Goal: Task Accomplishment & Management: Use online tool/utility

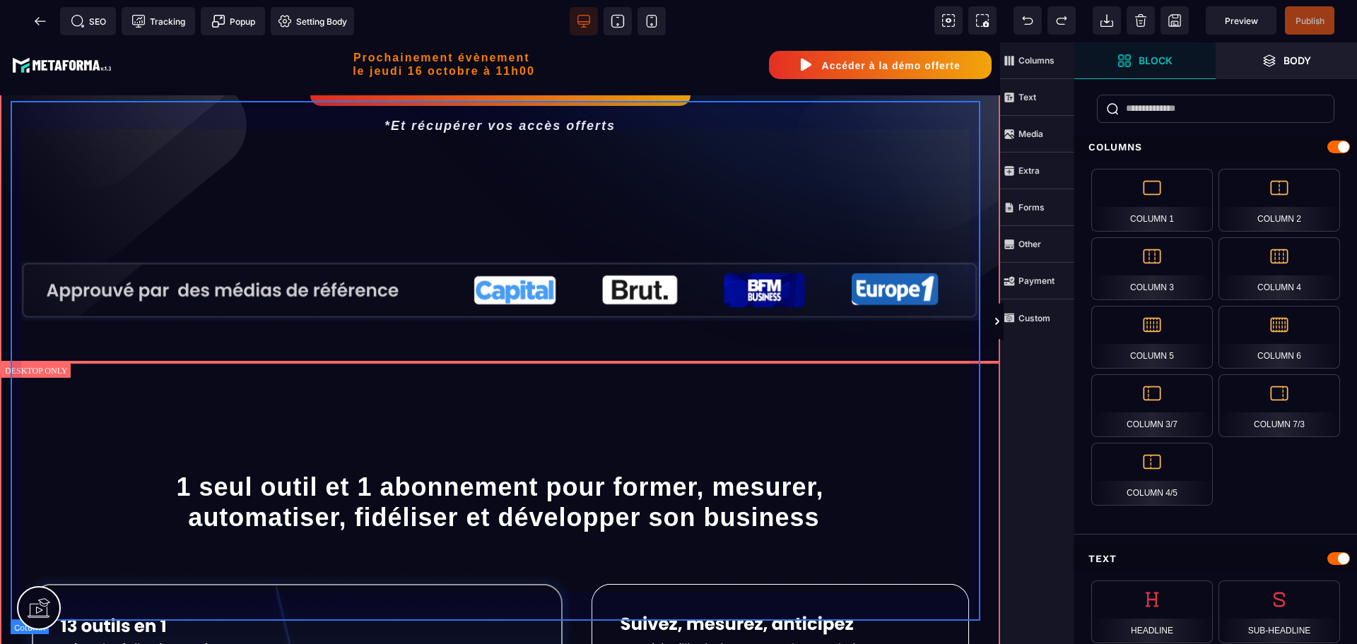
scroll to position [353, 0]
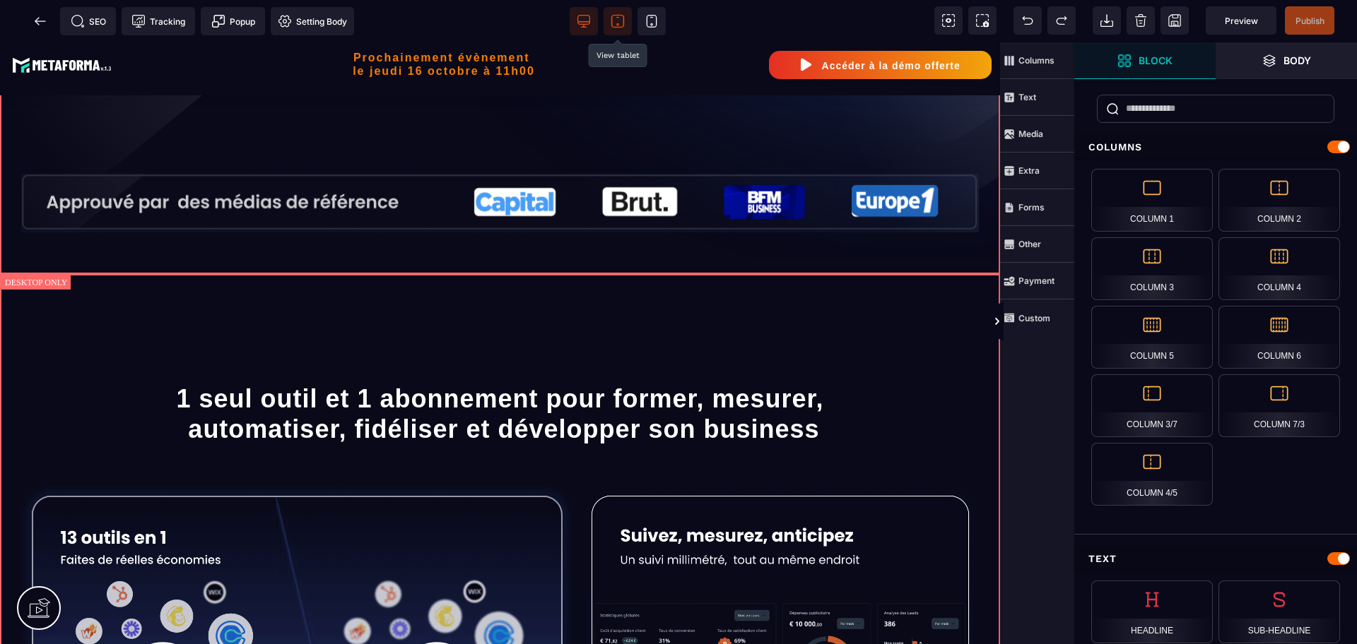
click at [605, 30] on span at bounding box center [617, 21] width 28 height 28
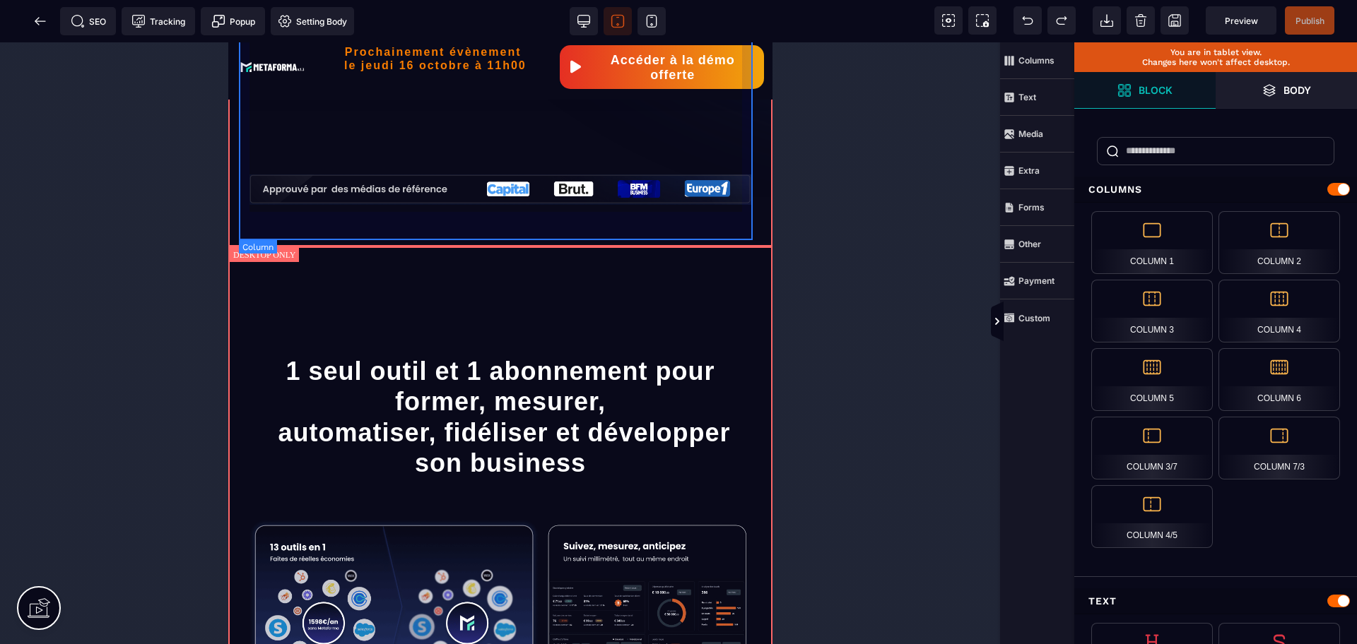
scroll to position [92, 0]
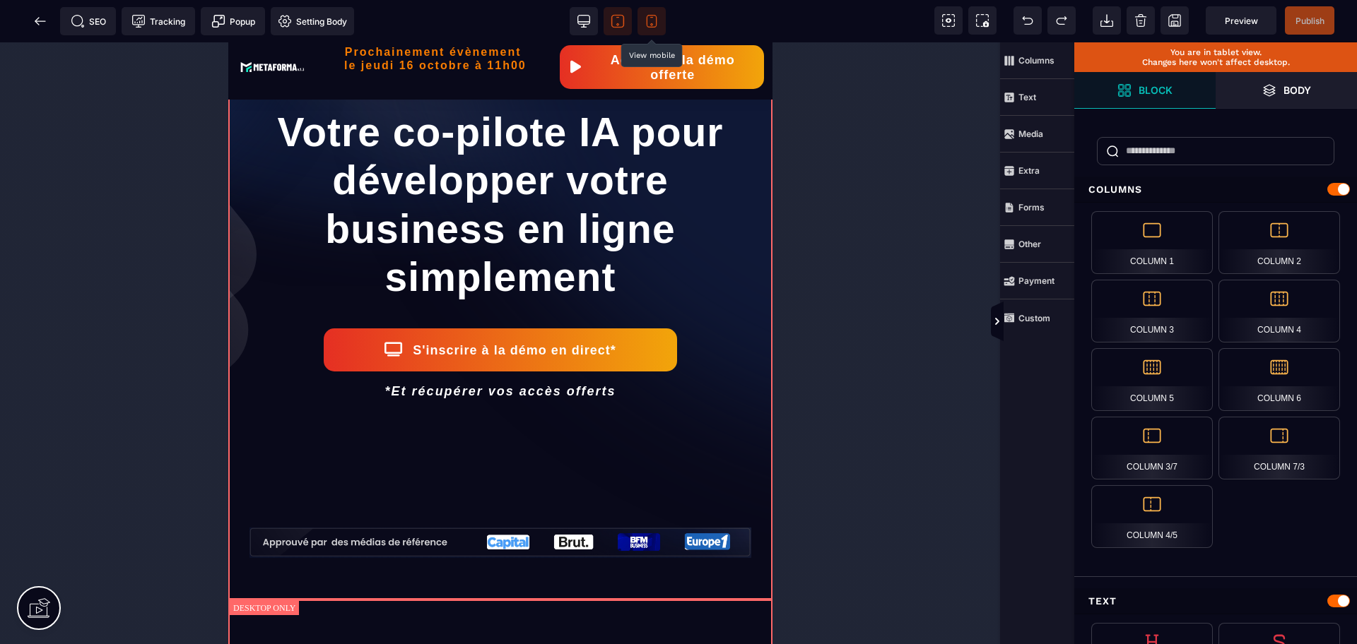
click at [649, 28] on icon at bounding box center [651, 21] width 14 height 14
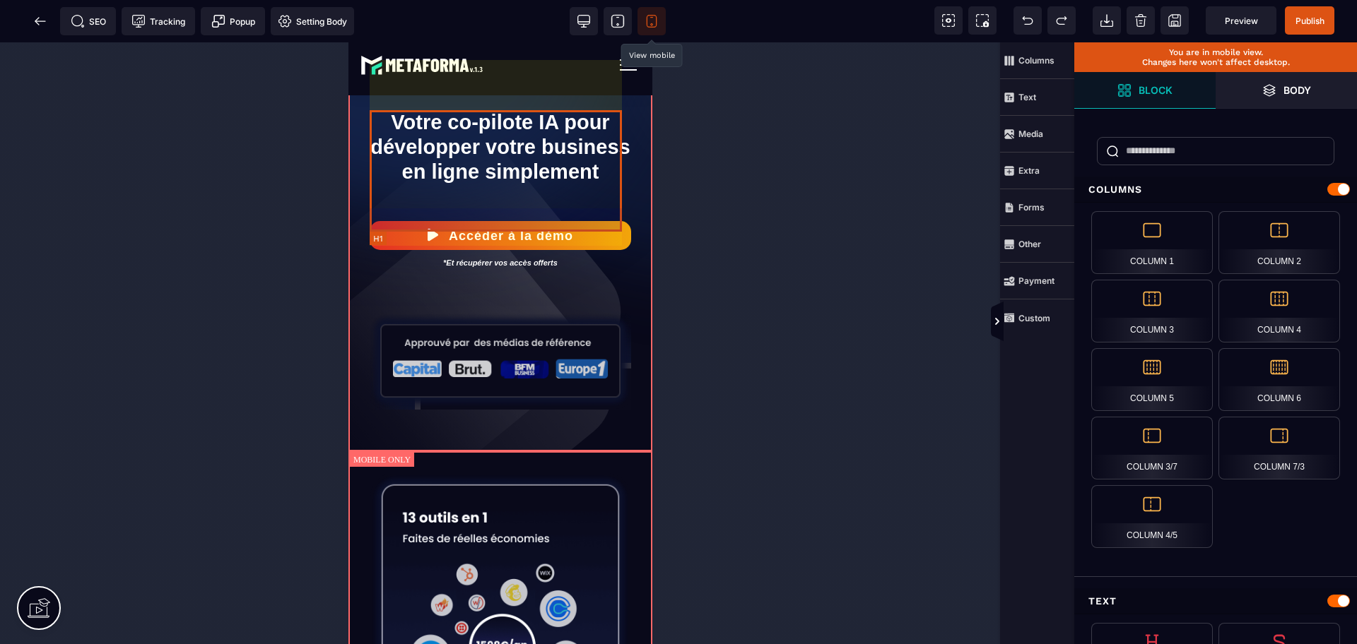
scroll to position [0, 0]
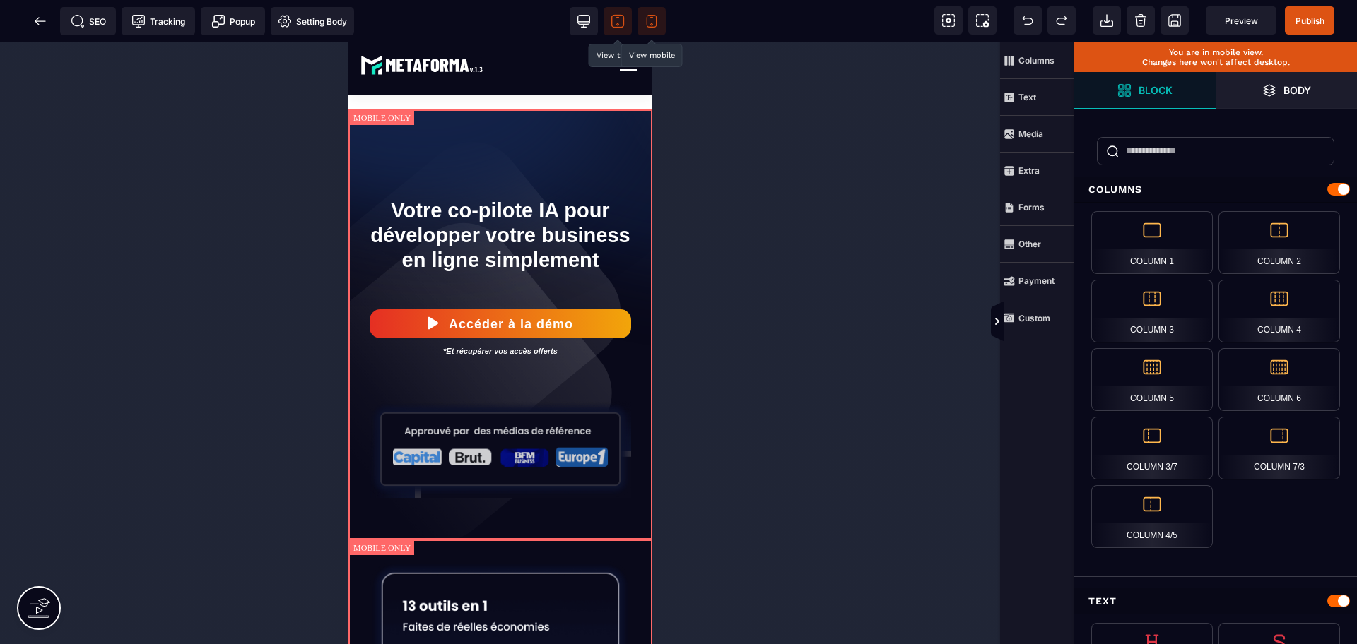
click at [608, 28] on span at bounding box center [617, 21] width 28 height 28
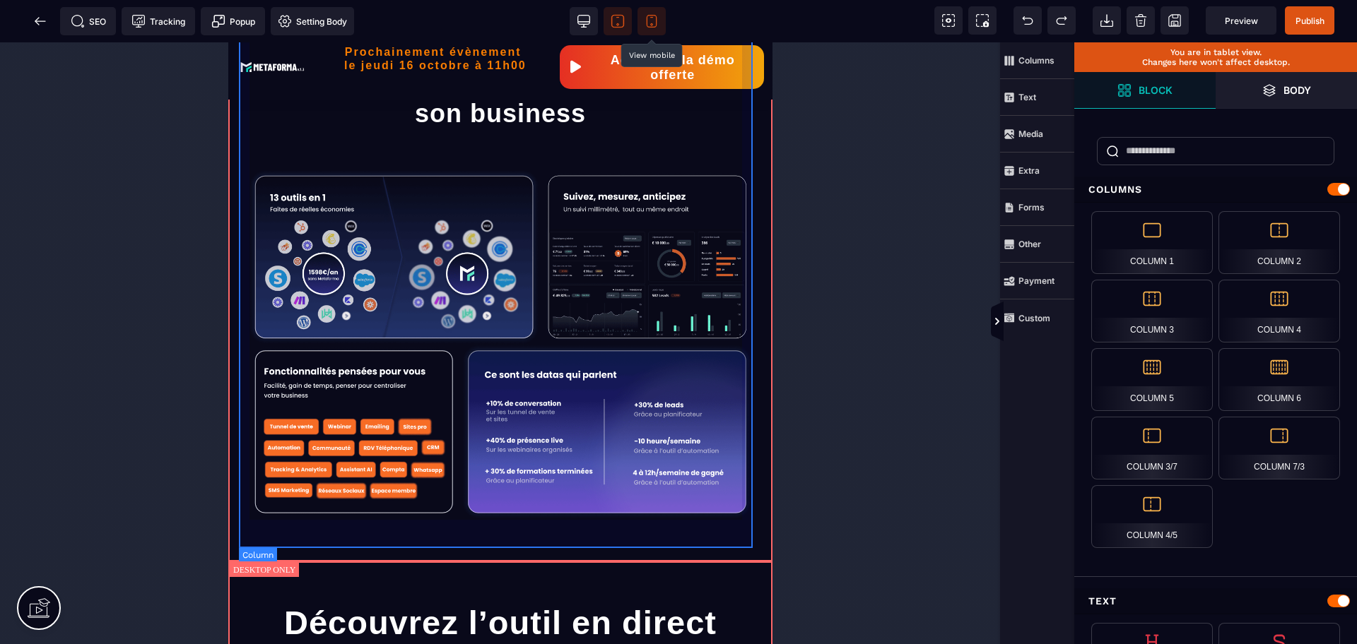
scroll to position [530, 0]
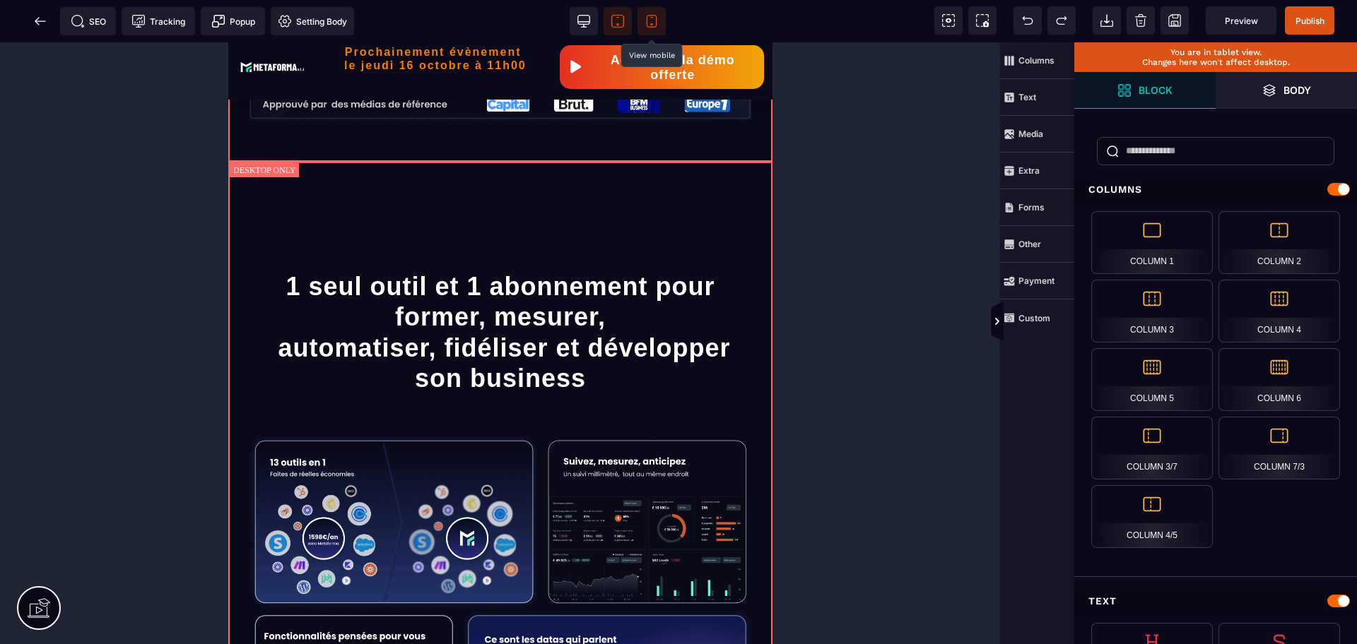
click at [649, 22] on icon at bounding box center [651, 21] width 14 height 14
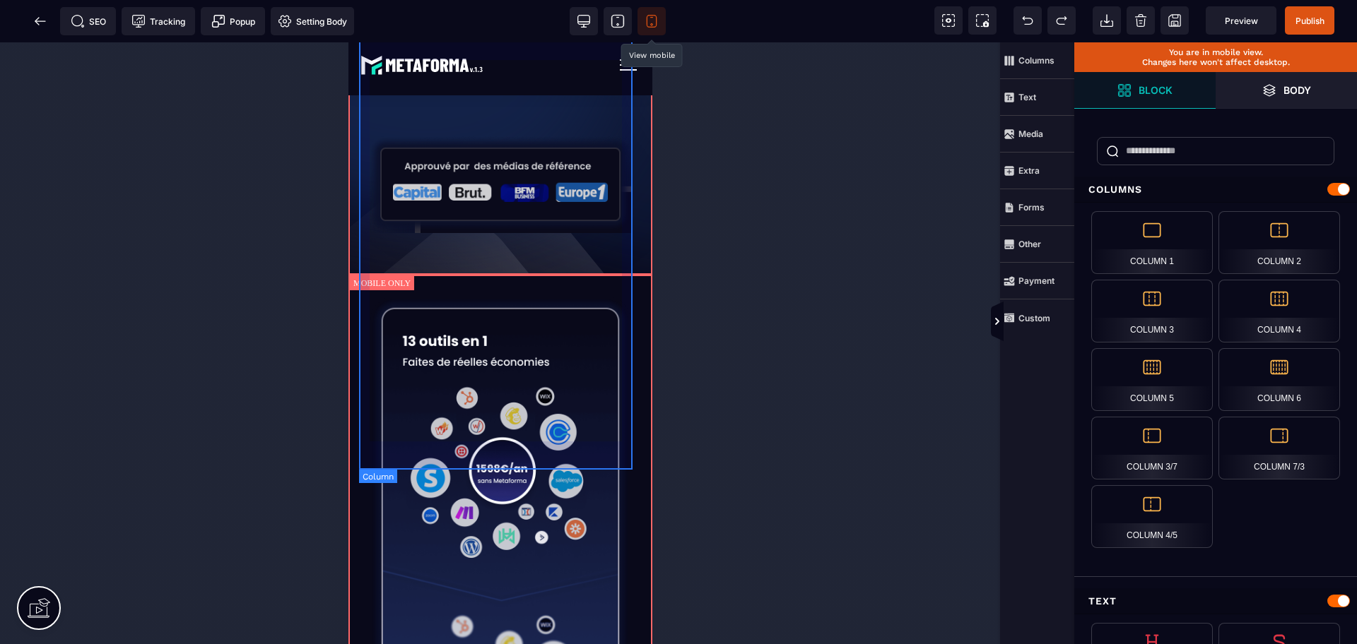
scroll to position [0, 0]
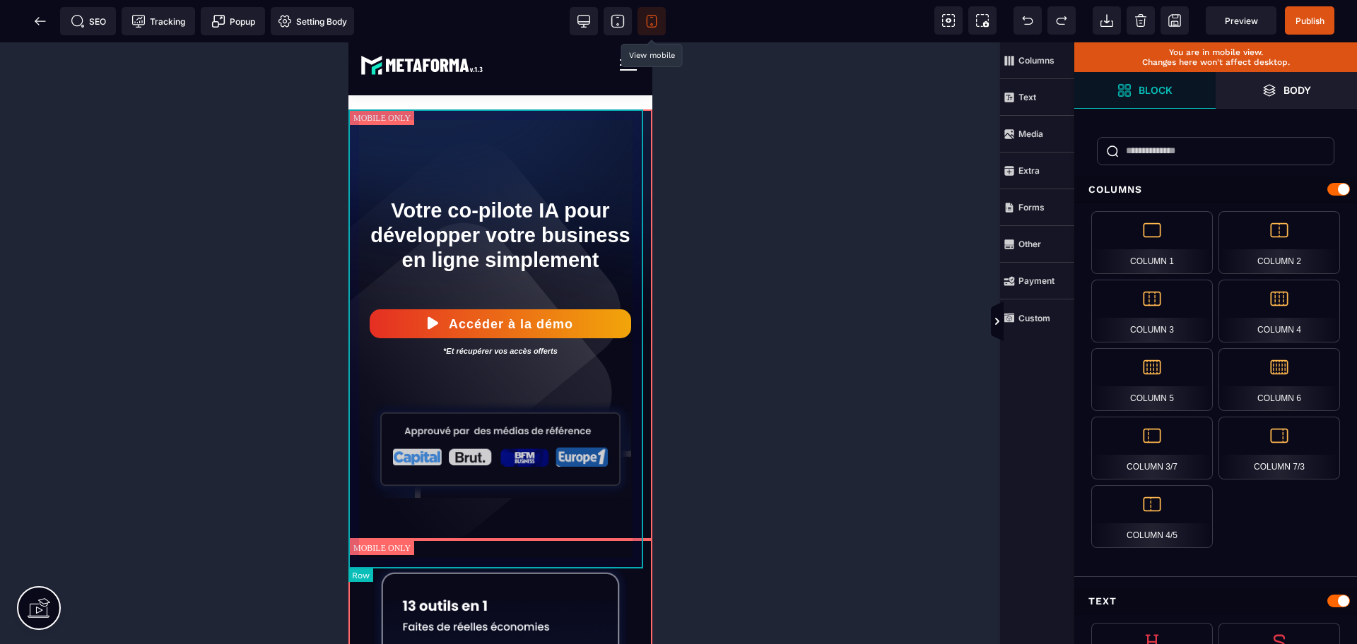
click at [355, 206] on div "Votre co-pilote IA pour développer votre business en ligne simplement Accéder à…" at bounding box center [500, 325] width 304 height 430
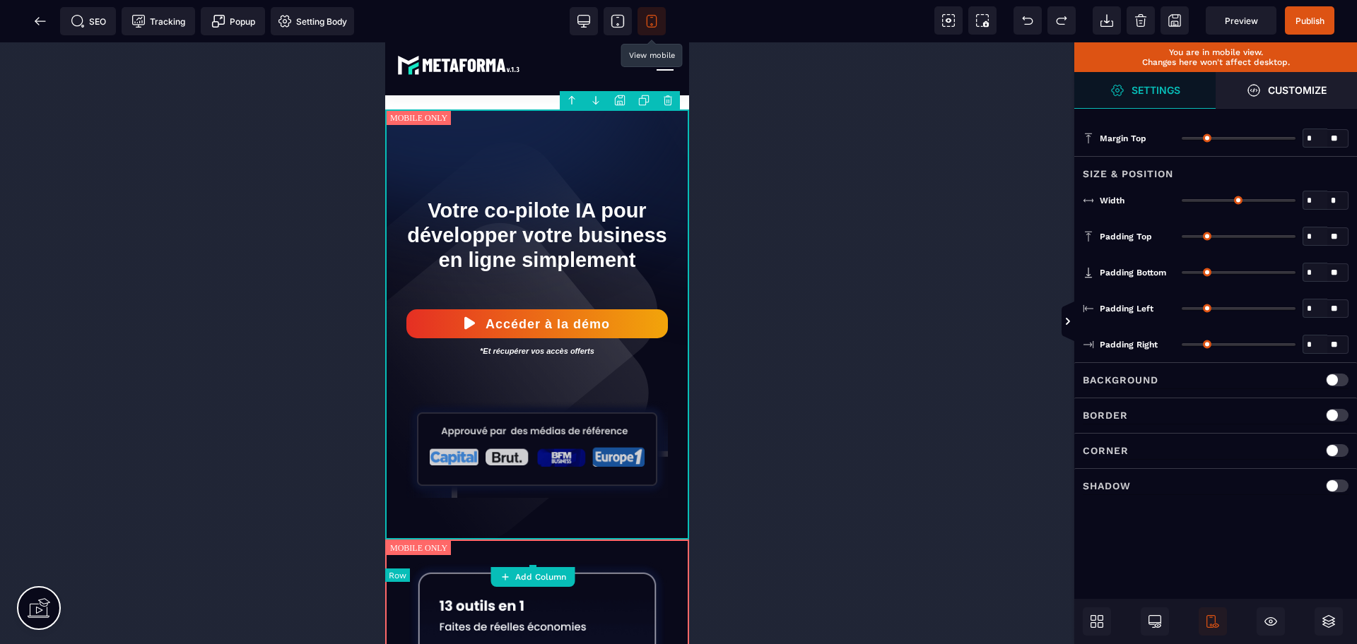
type input "*"
type input "***"
type input "**"
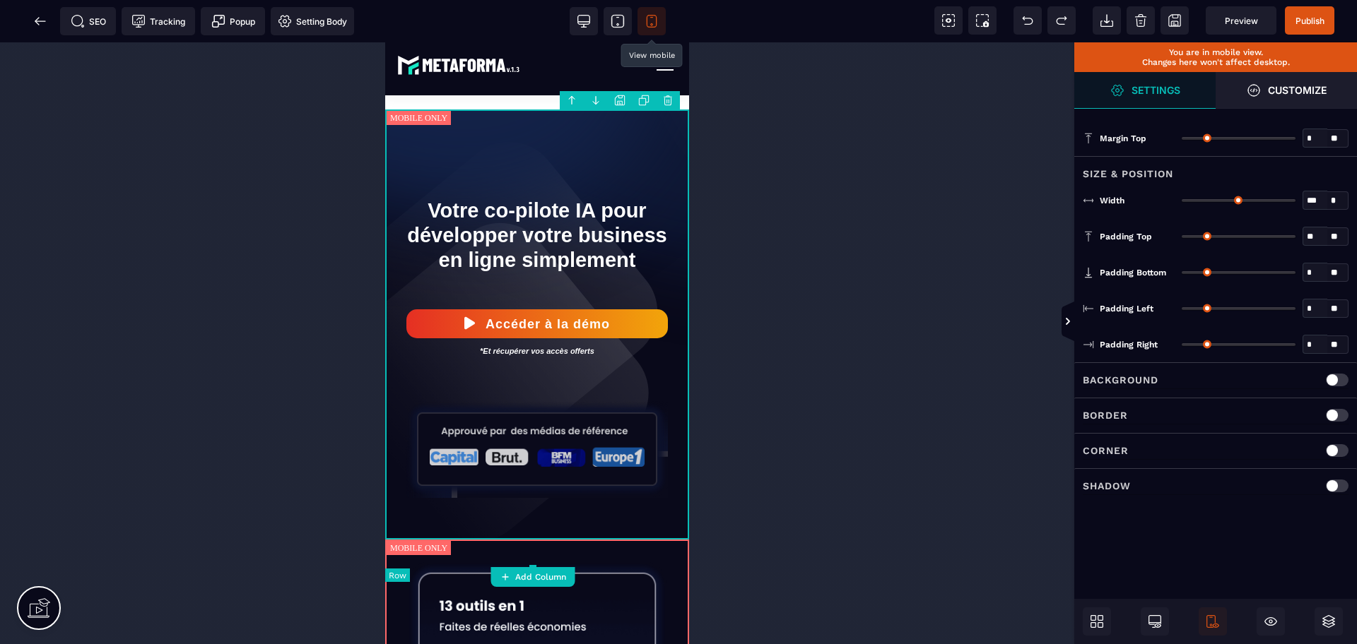
type input "**"
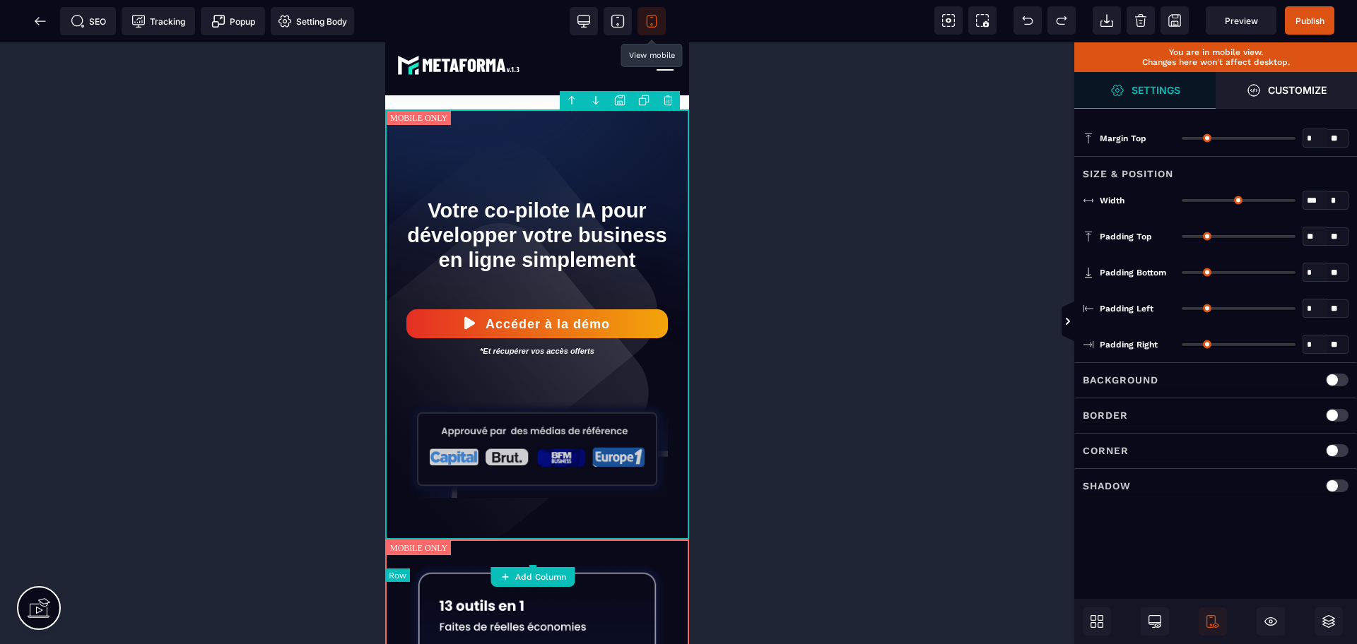
type input "**"
click at [577, 18] on icon at bounding box center [584, 21] width 14 height 14
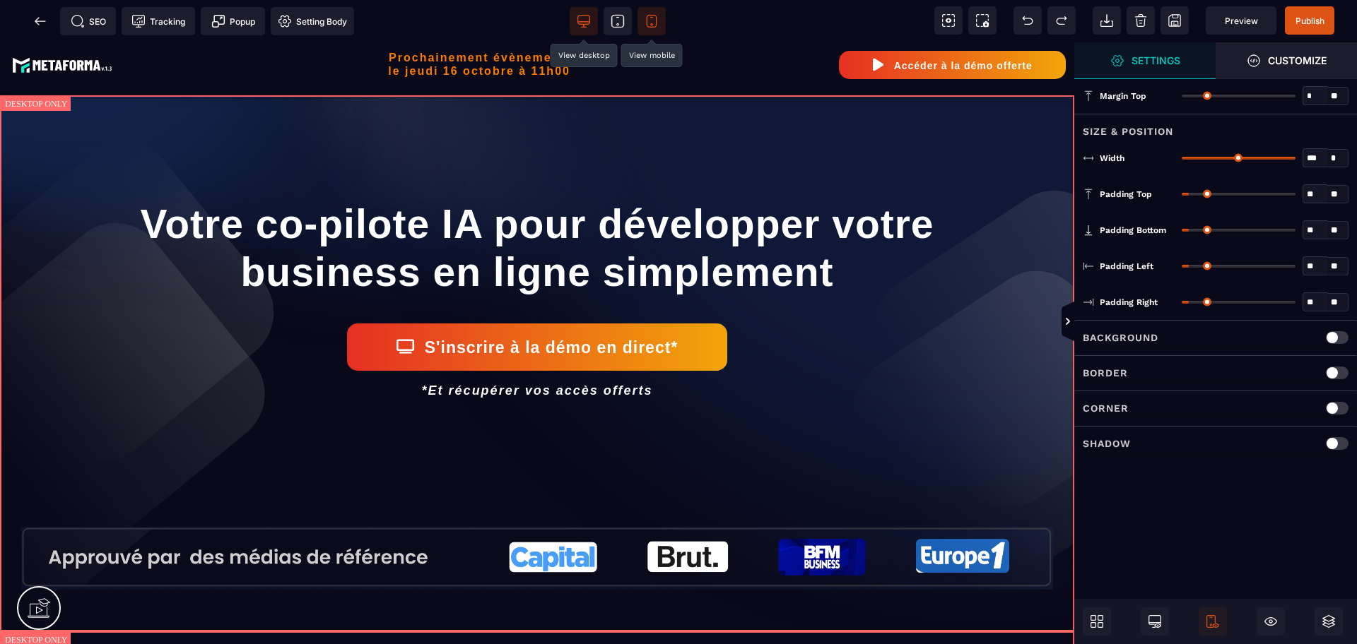
click at [655, 19] on icon at bounding box center [651, 21] width 14 height 14
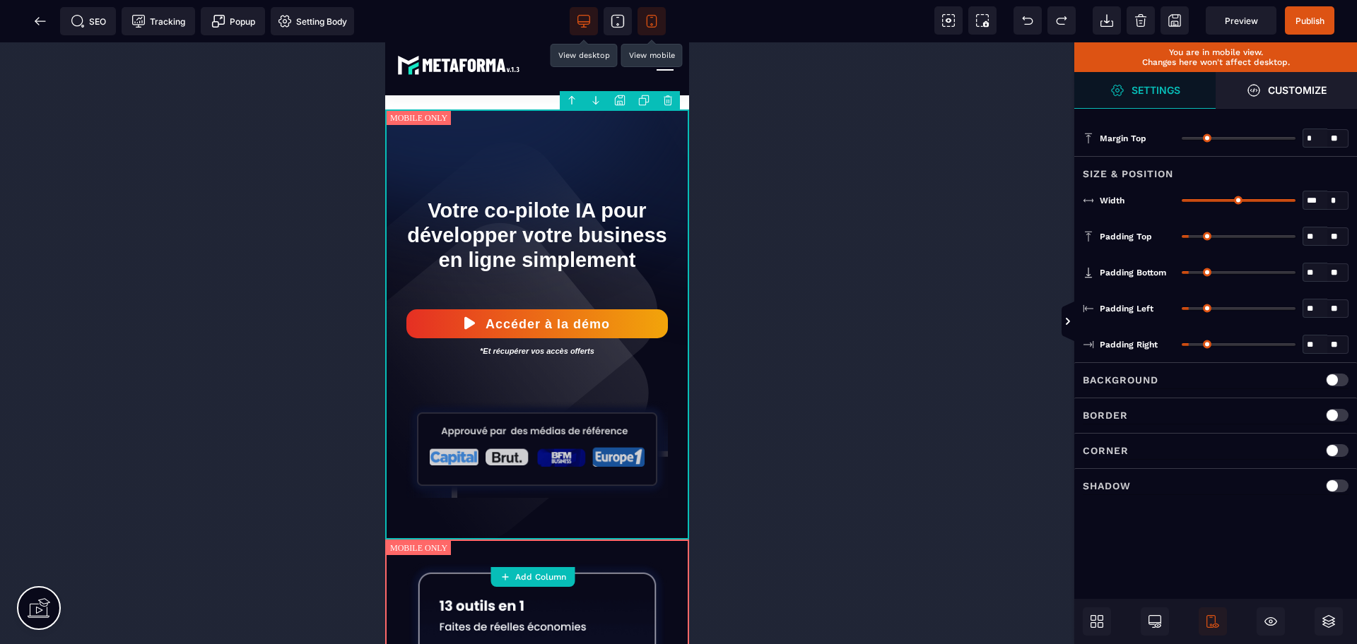
click at [584, 27] on icon at bounding box center [584, 27] width 6 height 0
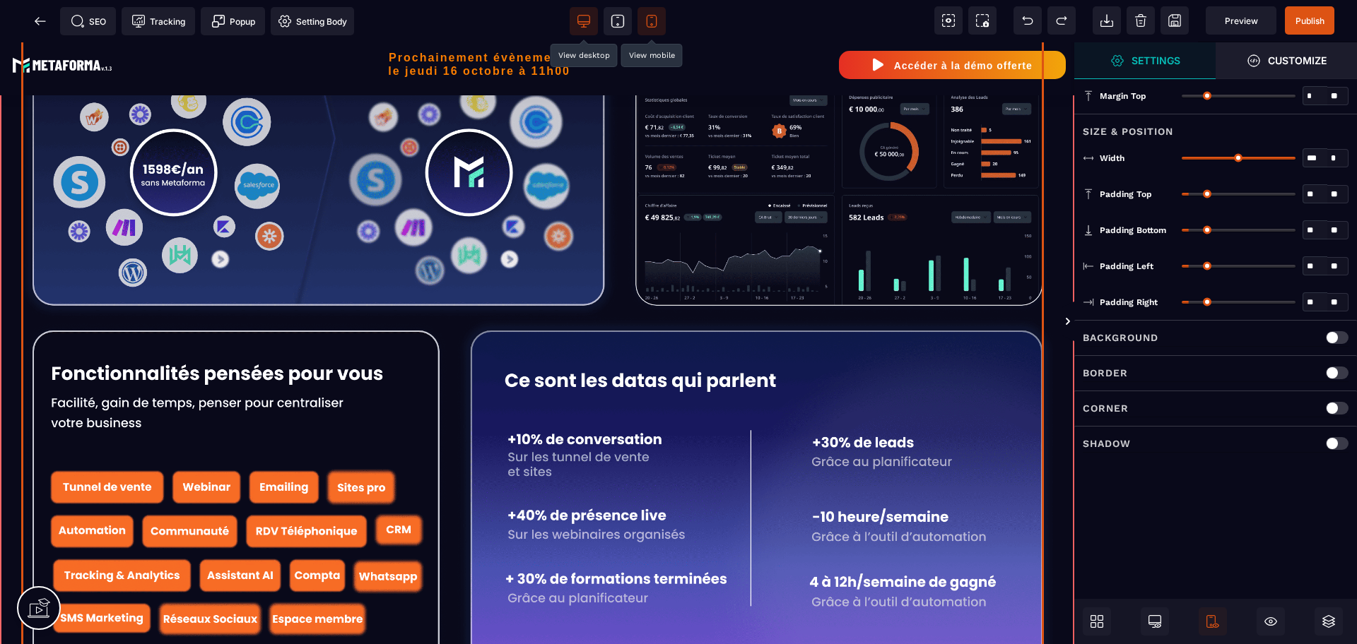
scroll to position [353, 0]
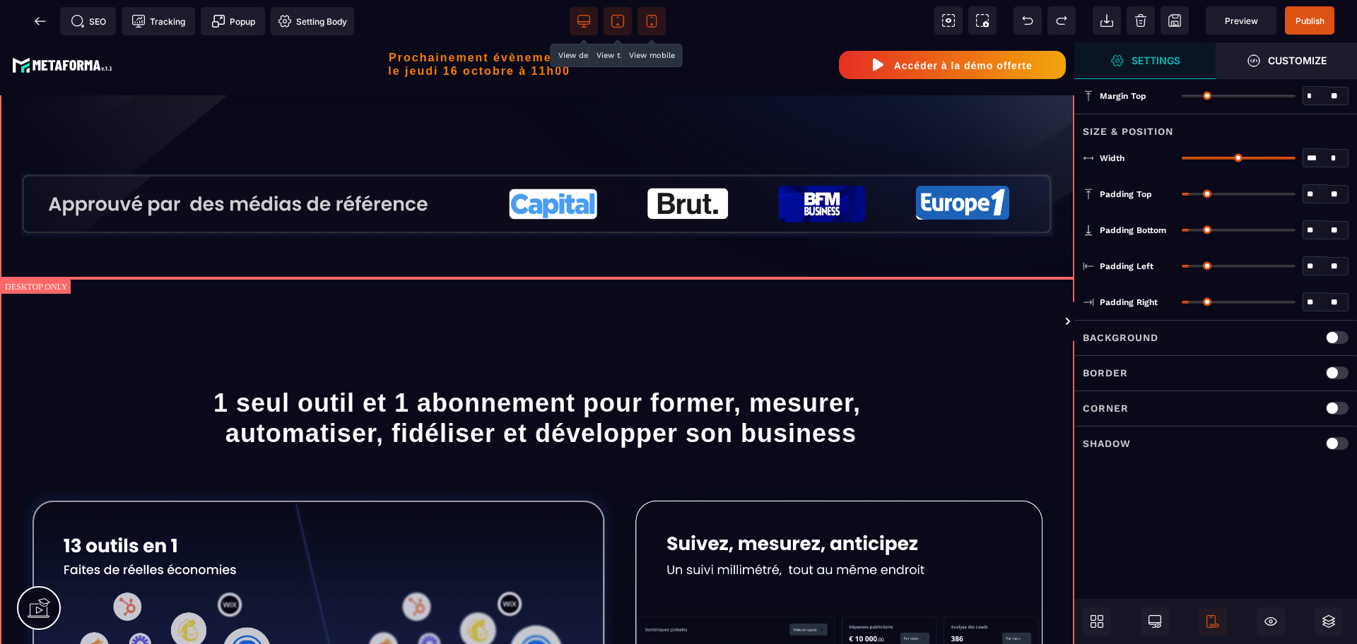
click at [623, 18] on icon at bounding box center [617, 21] width 12 height 12
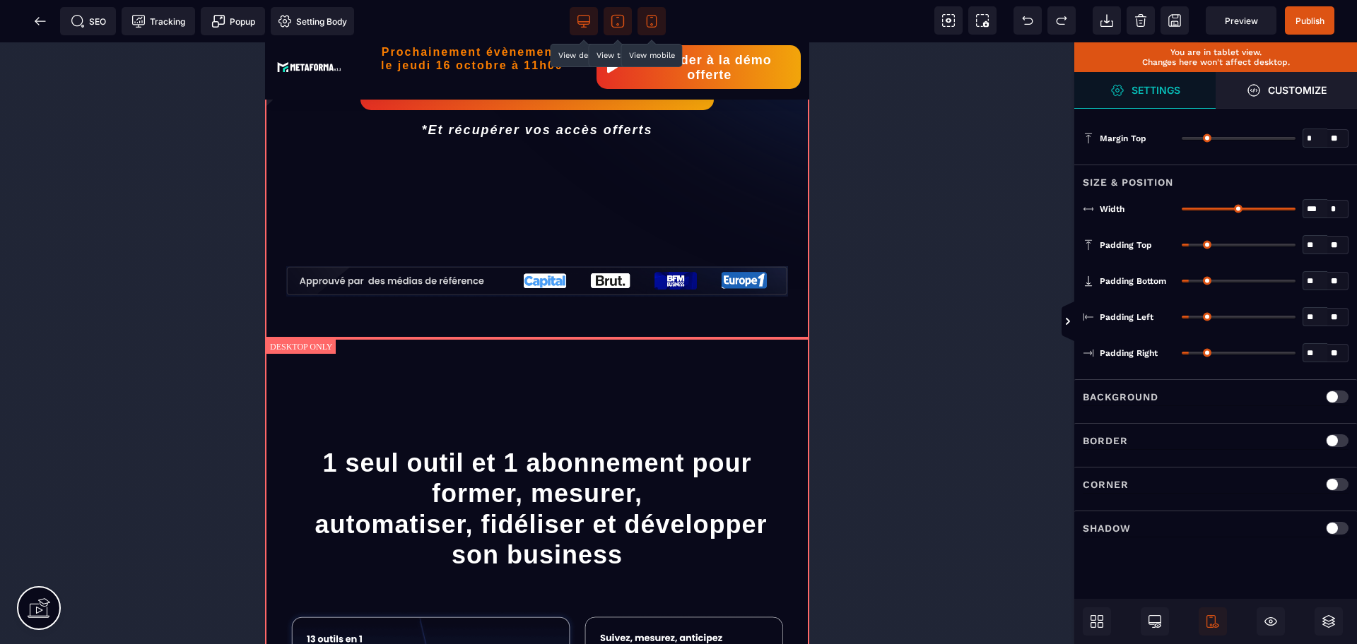
scroll to position [445, 0]
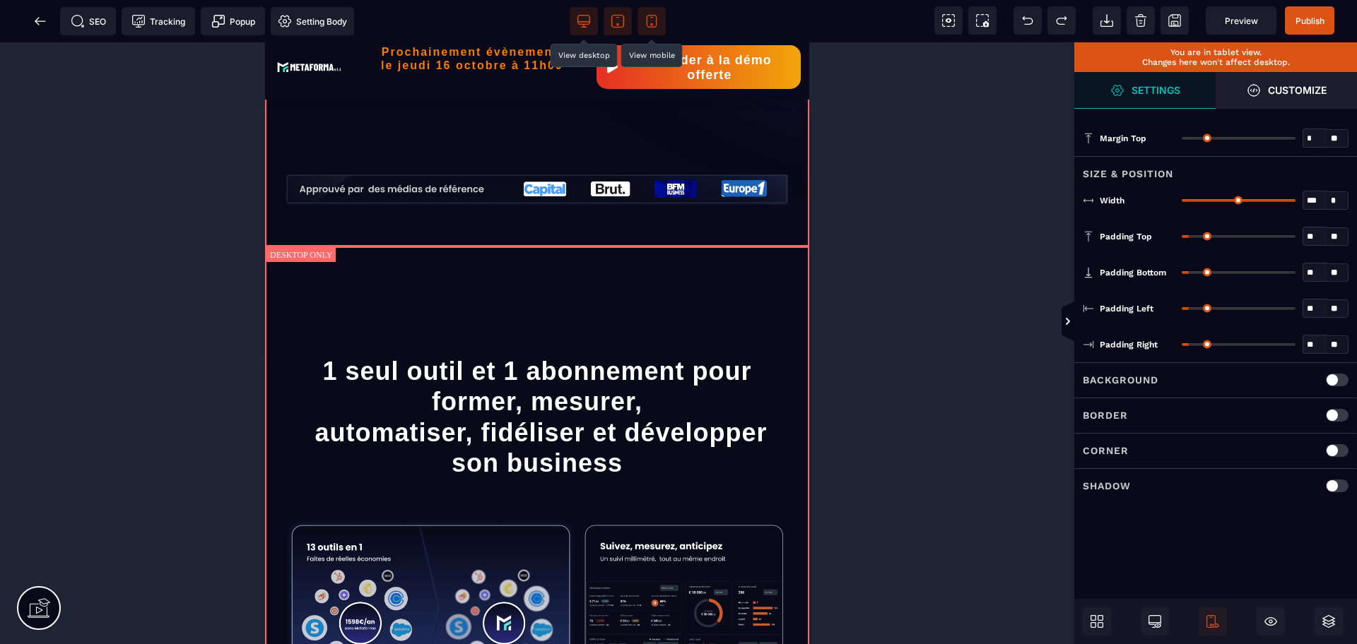
click at [652, 31] on span at bounding box center [651, 21] width 28 height 28
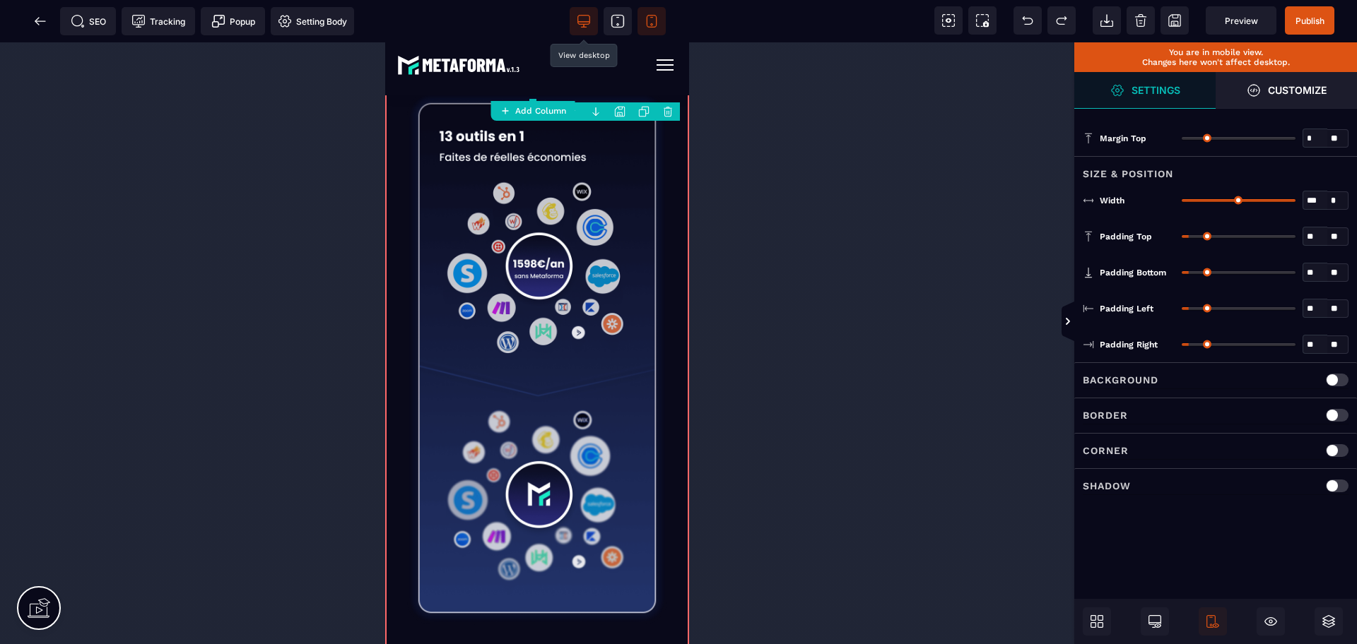
scroll to position [494, 0]
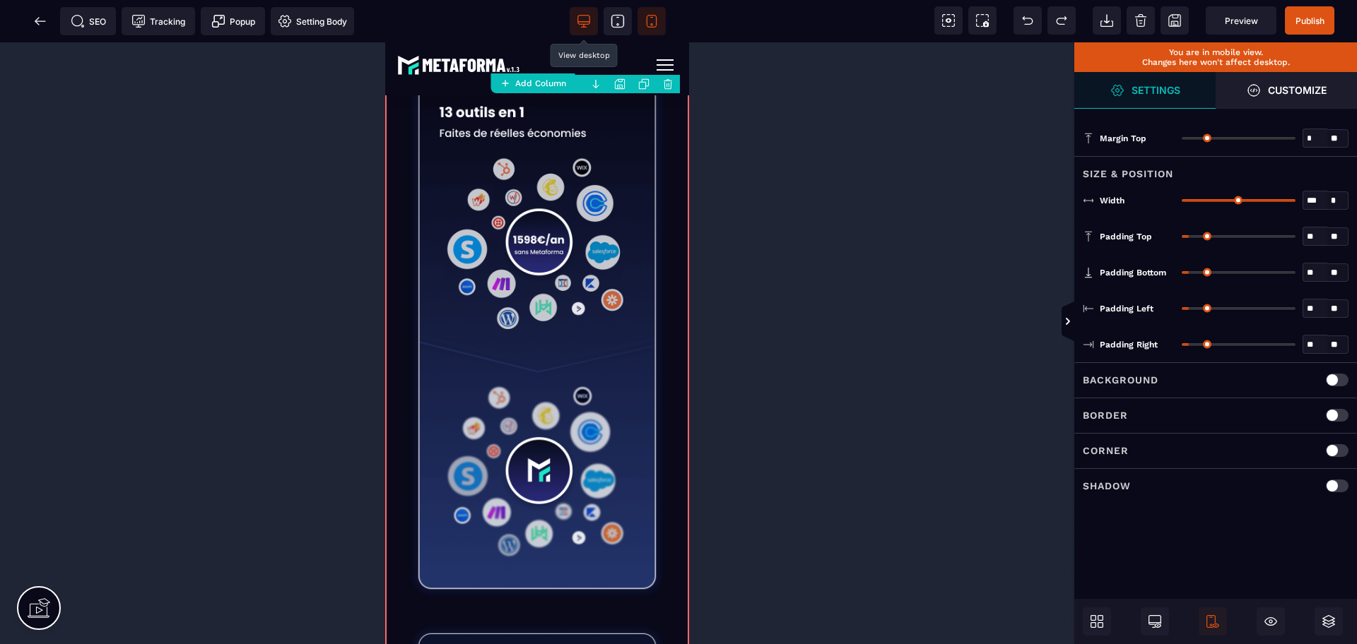
drag, startPoint x: 824, startPoint y: 333, endPoint x: 581, endPoint y: 15, distance: 400.7
click at [581, 15] on icon at bounding box center [584, 21] width 14 height 14
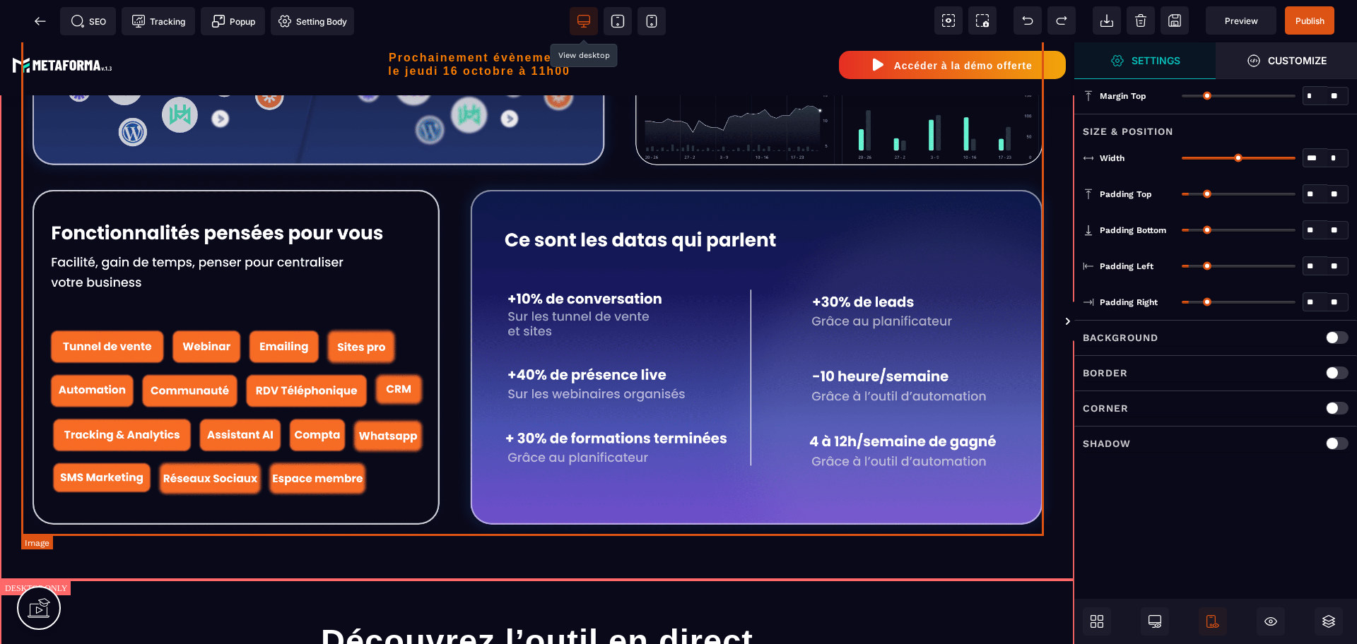
scroll to position [1112, 0]
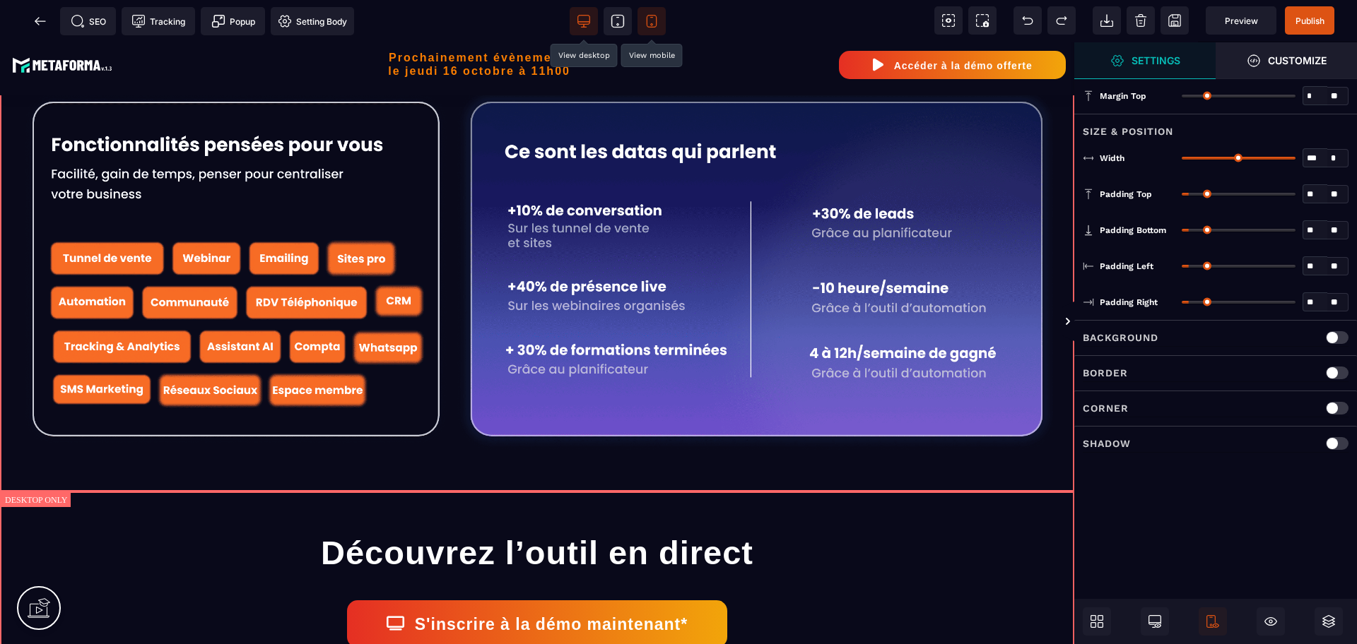
click at [651, 29] on span at bounding box center [651, 21] width 28 height 28
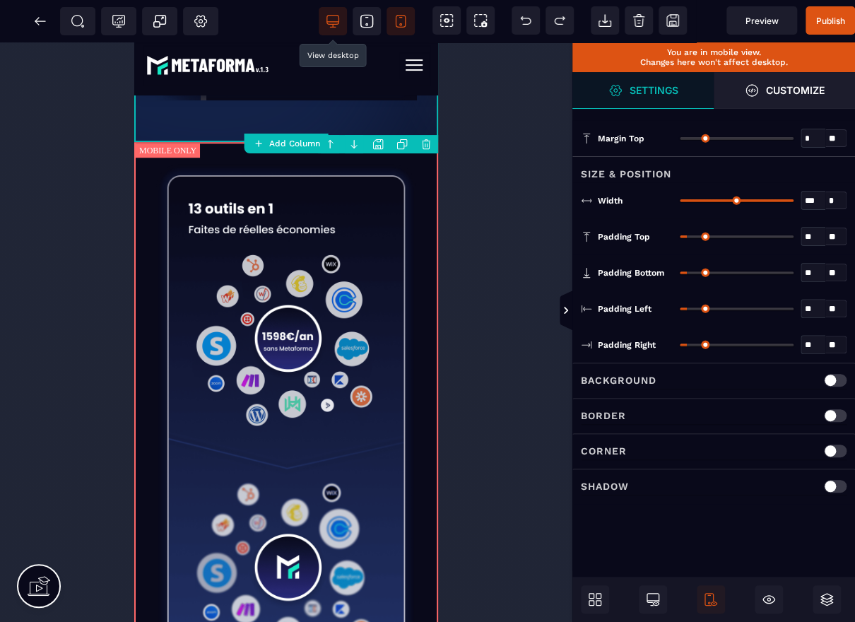
scroll to position [396, 0]
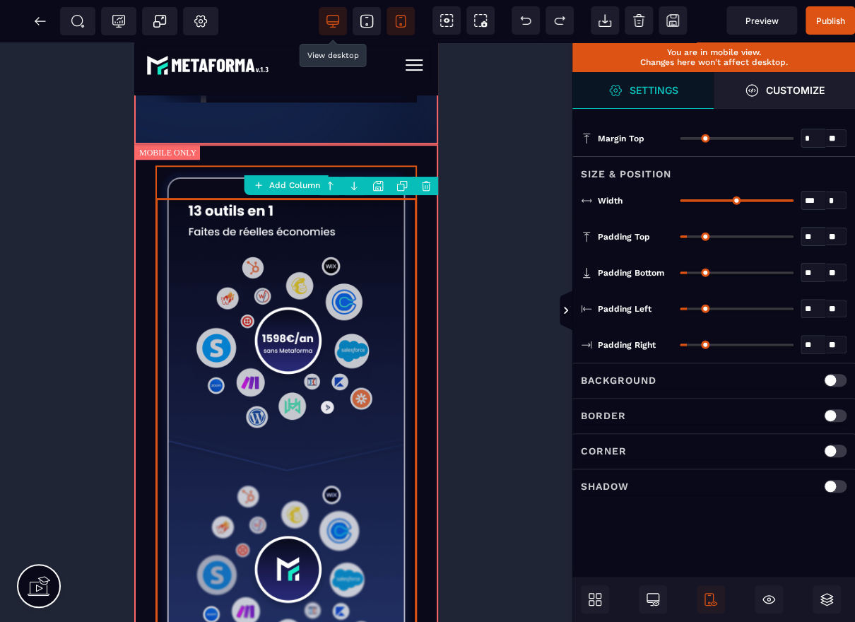
select select "*****"
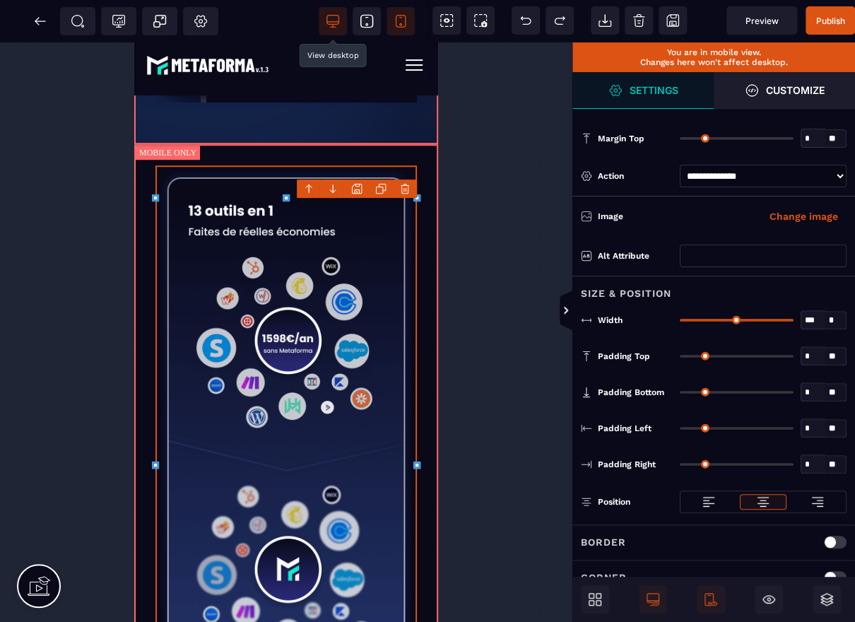
type input "*"
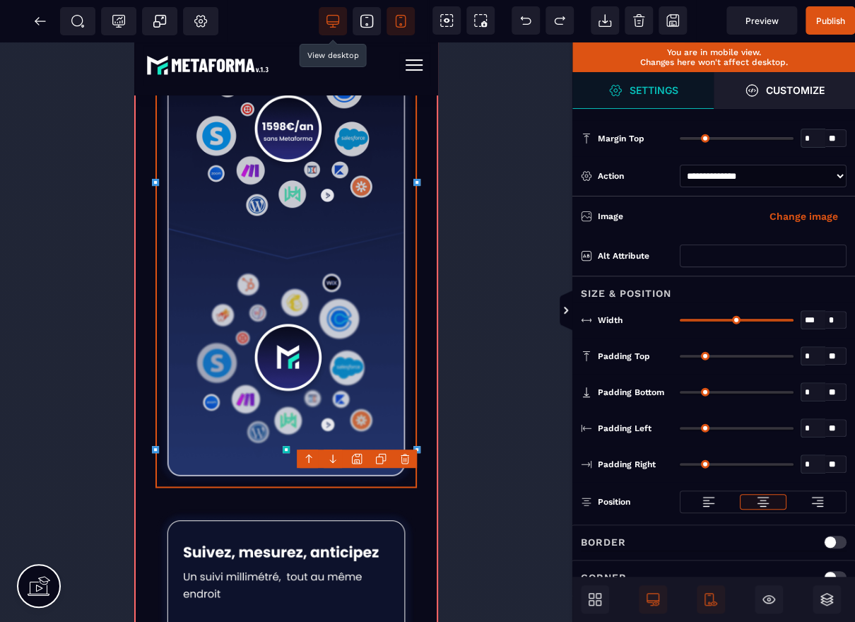
scroll to position [537, 0]
